Goal: Feedback & Contribution: Contribute content

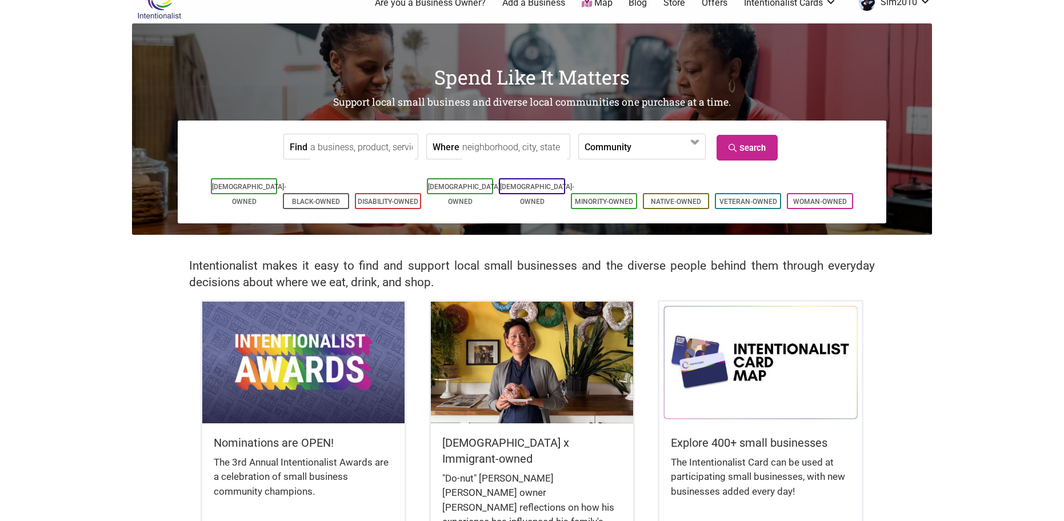
scroll to position [173, 0]
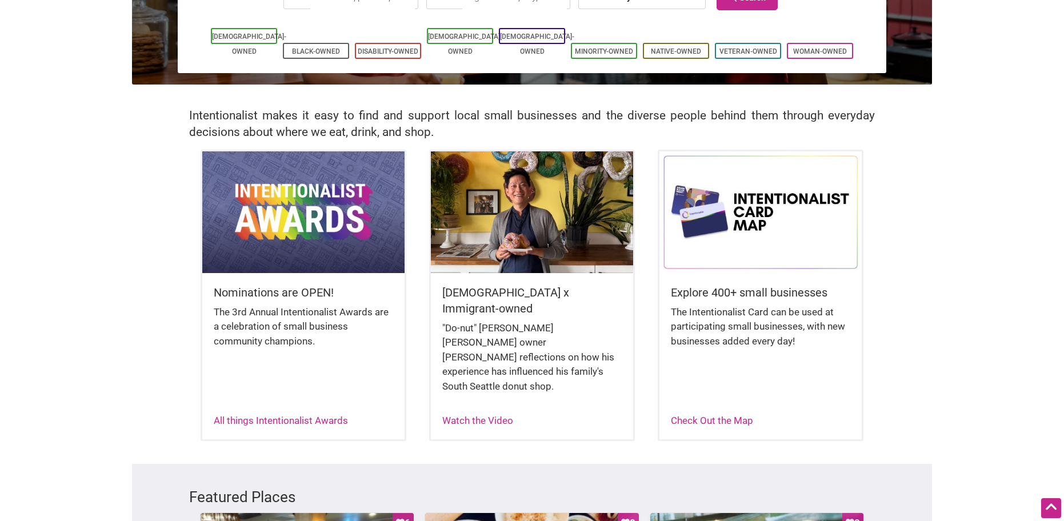
click at [303, 223] on img at bounding box center [303, 211] width 202 height 121
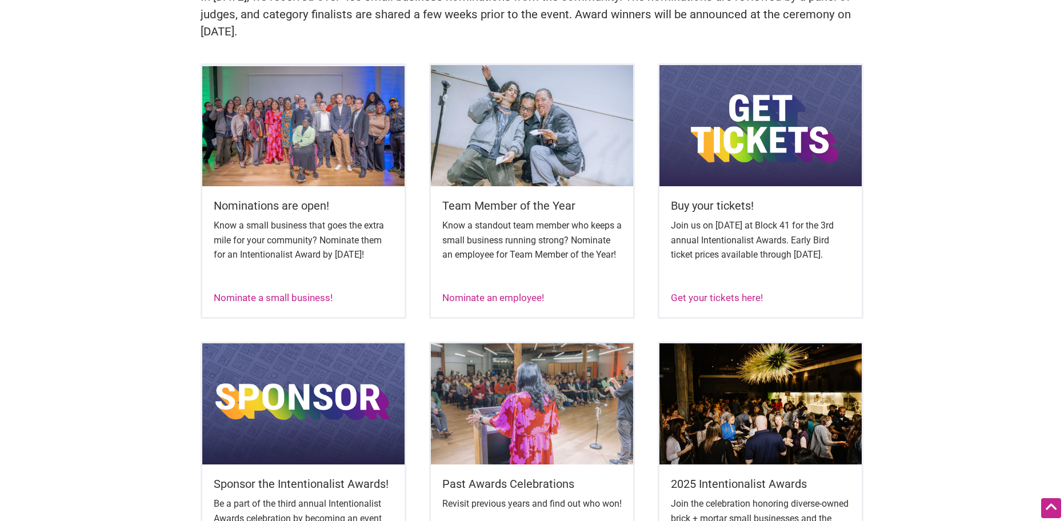
scroll to position [431, 0]
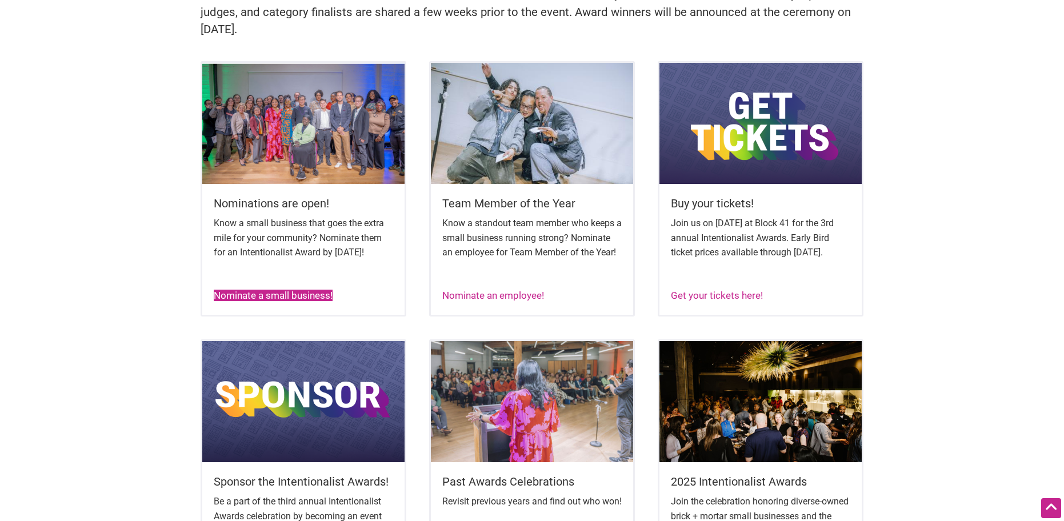
click at [262, 301] on link "Nominate a small business!" at bounding box center [273, 295] width 119 height 11
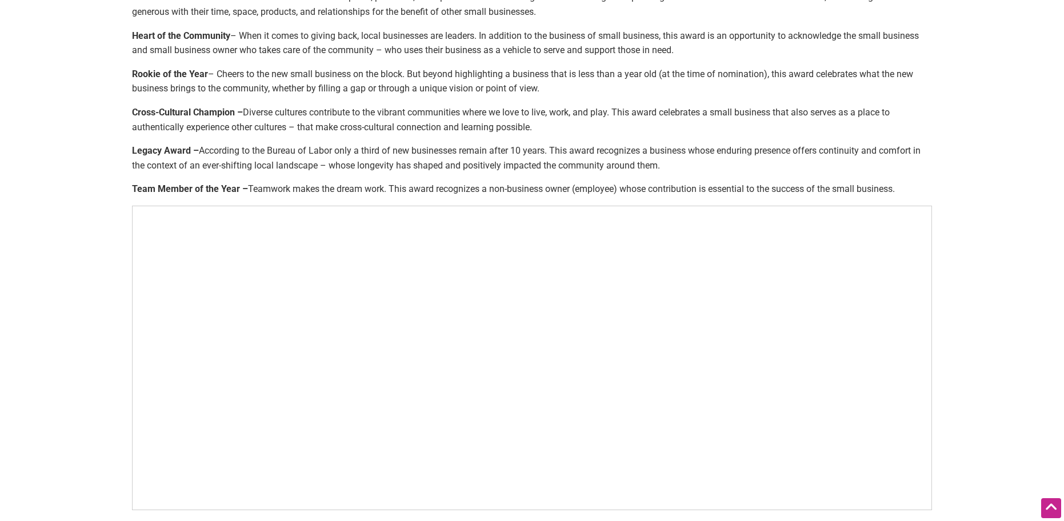
scroll to position [551, 0]
